Goal: Transaction & Acquisition: Purchase product/service

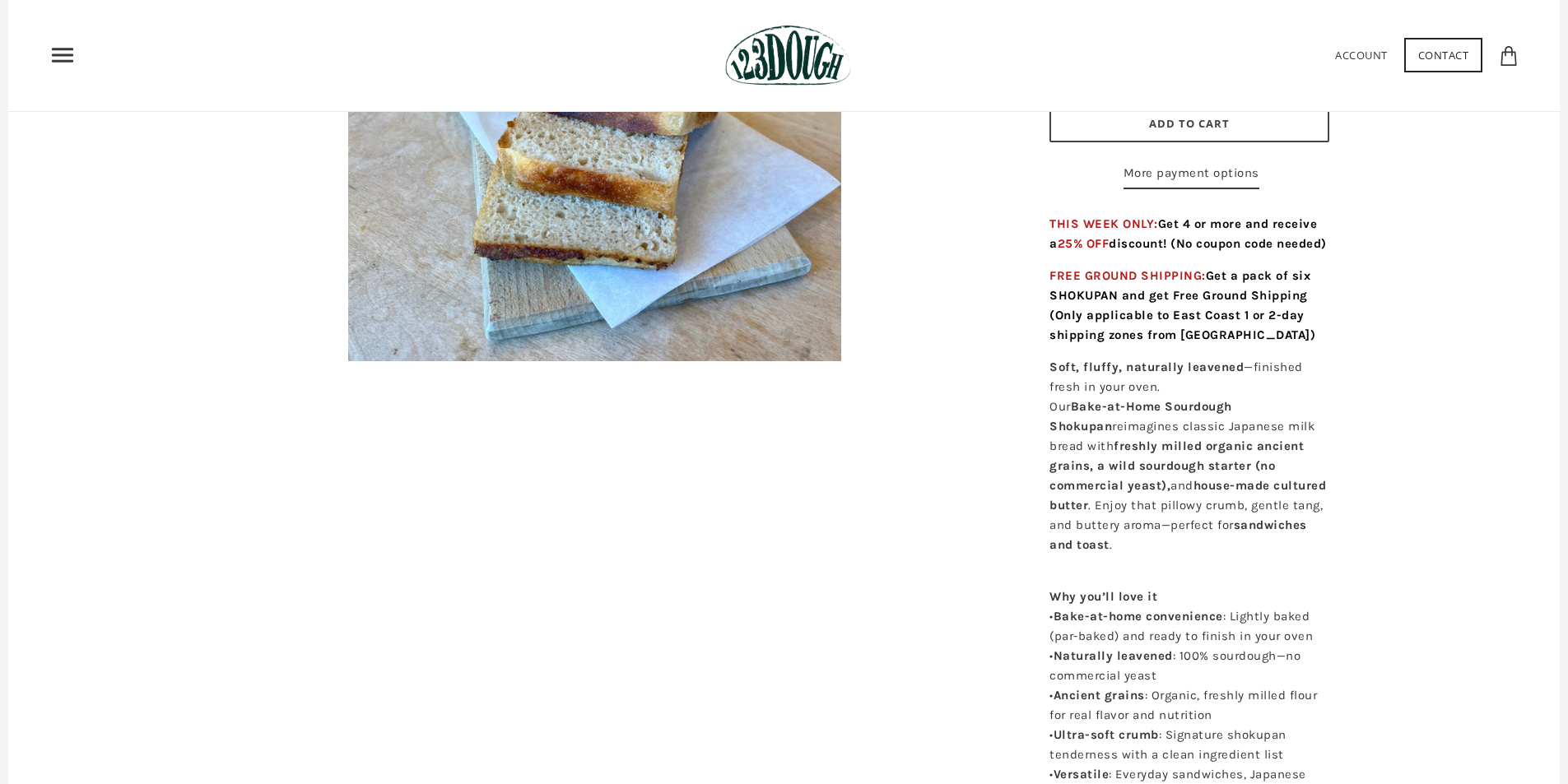
scroll to position [164, 0]
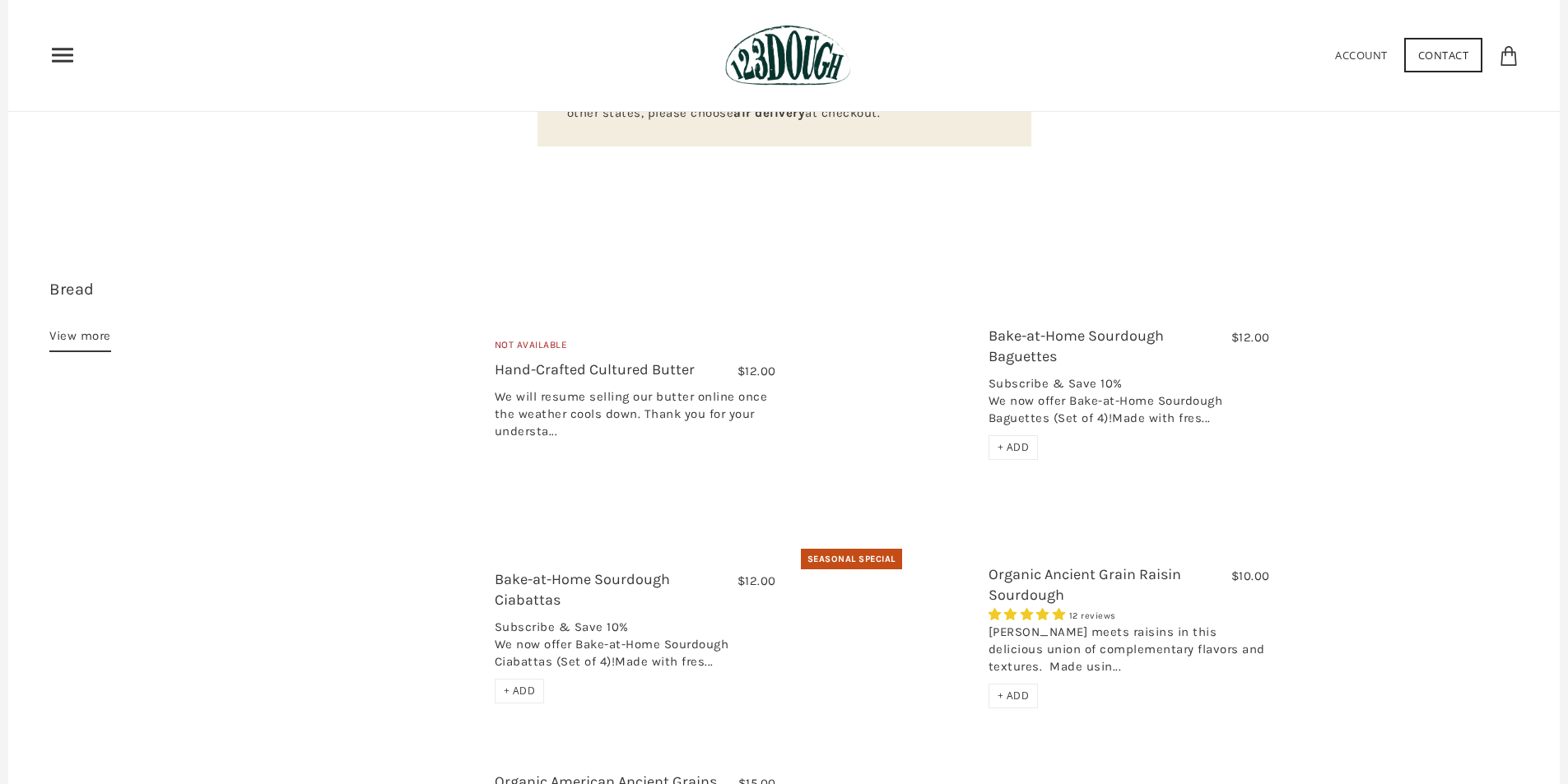
scroll to position [95, 0]
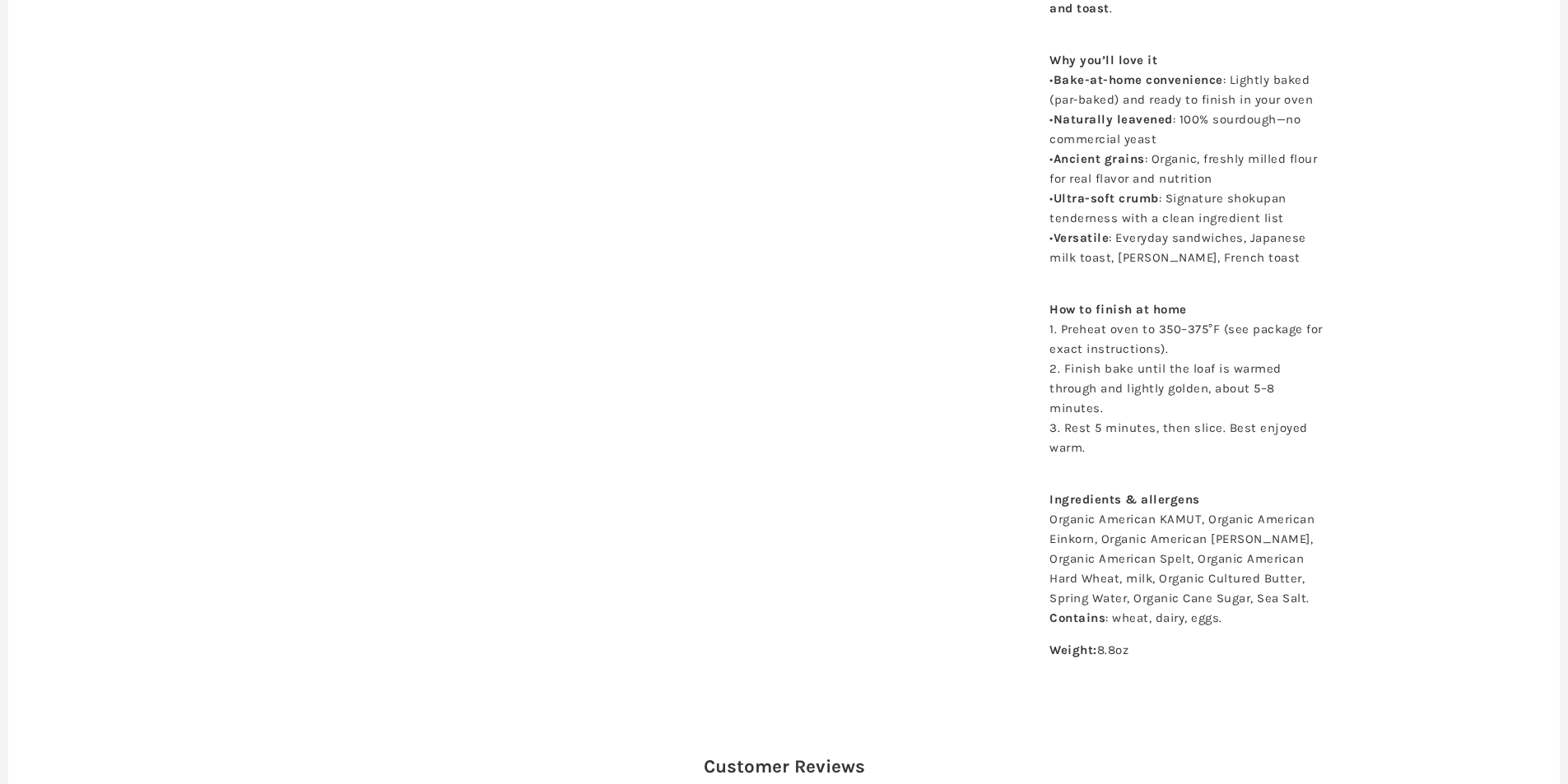
scroll to position [1152, 0]
